Goal: Task Accomplishment & Management: Complete application form

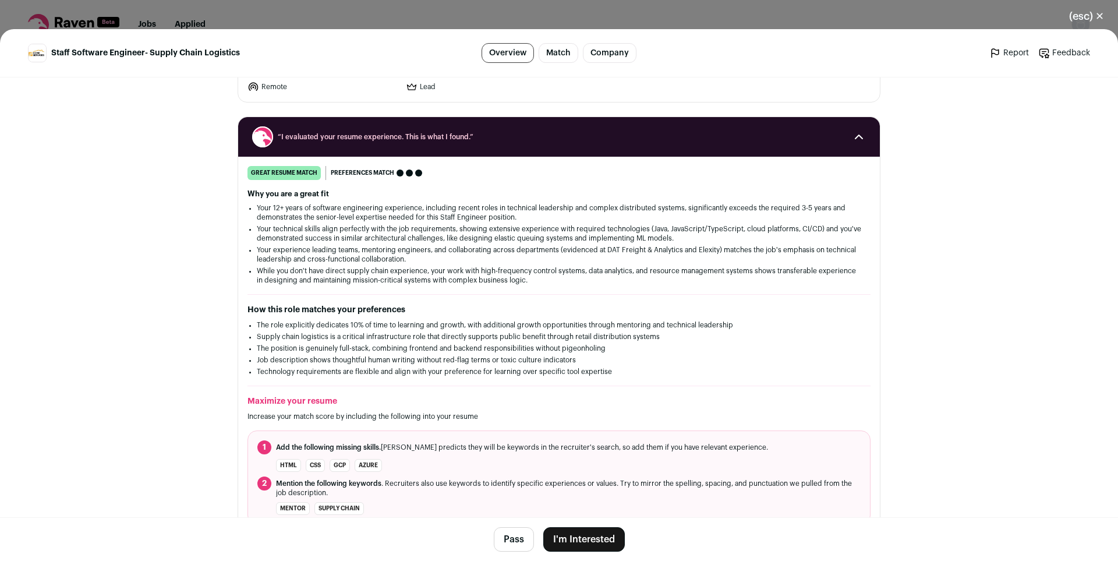
scroll to position [178, 0]
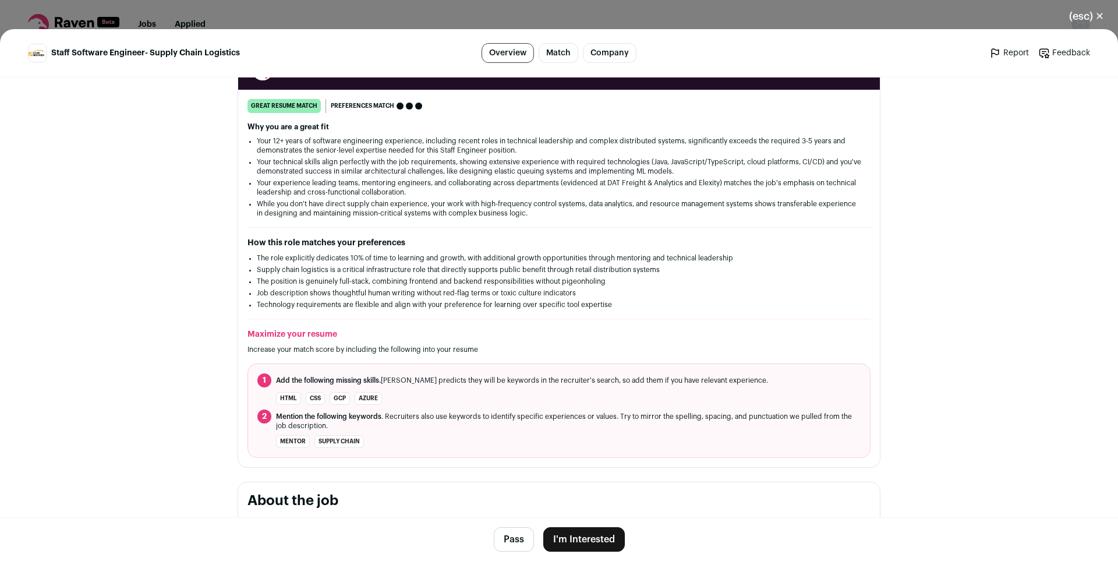
click at [877, 258] on div "great resume match You meet the must-have requirements, the nice-to-have requir…" at bounding box center [558, 278] width 641 height 359
click at [605, 542] on button "I'm Interested" at bounding box center [583, 539] width 81 height 24
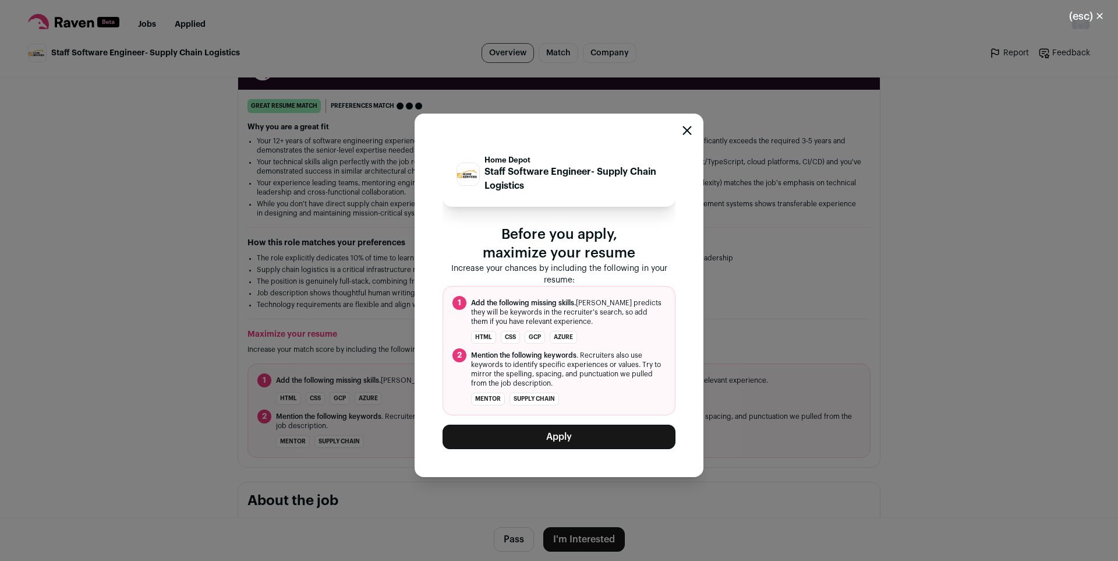
click at [559, 438] on button "Apply" at bounding box center [558, 436] width 233 height 24
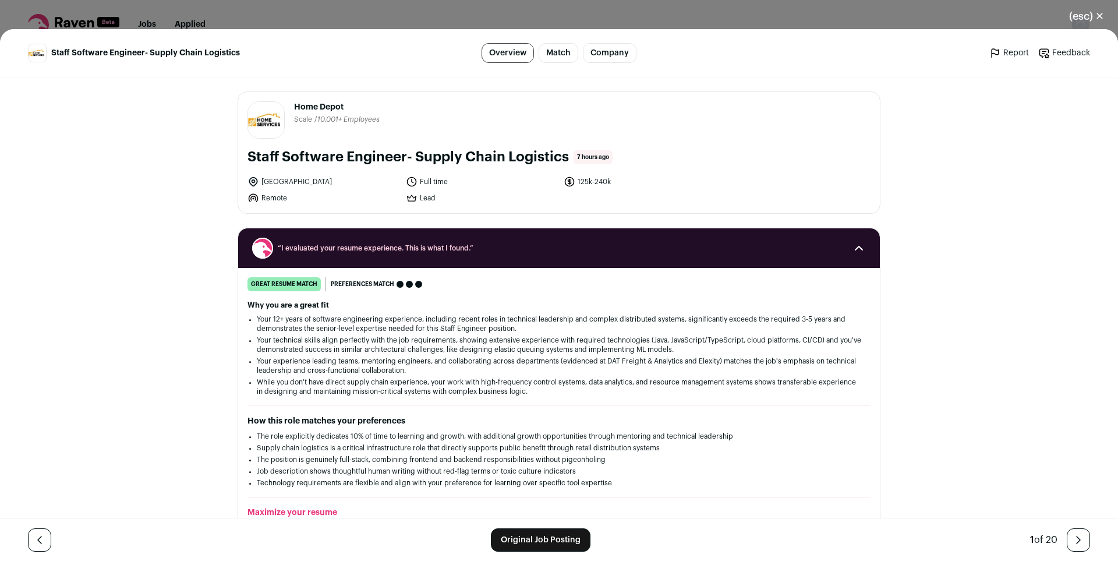
click at [1088, 13] on button "(esc) ✕" at bounding box center [1086, 16] width 63 height 26
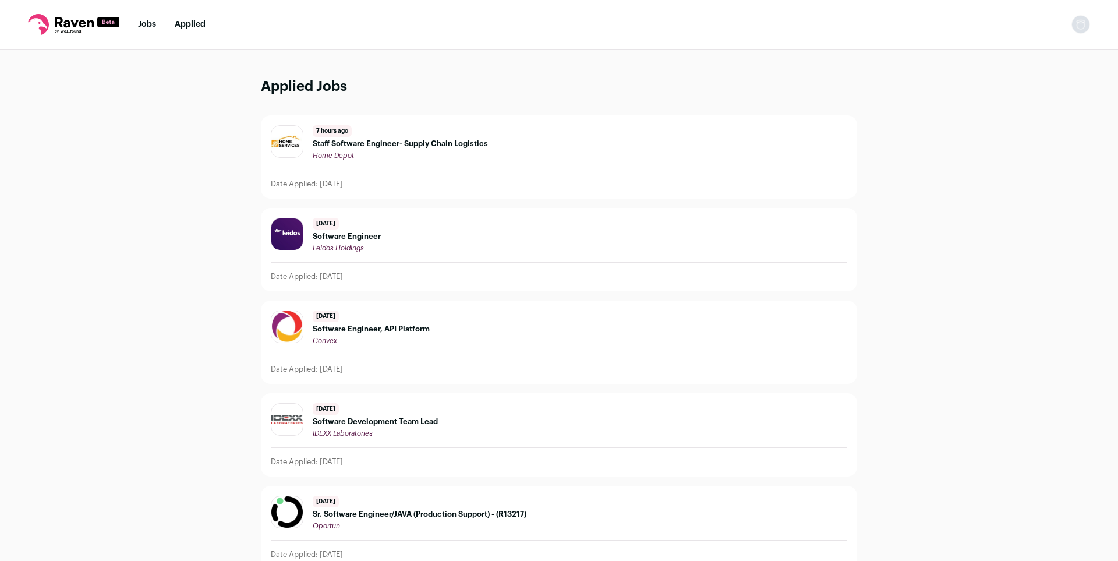
click at [144, 27] on link "Jobs" at bounding box center [147, 24] width 18 height 8
